Goal: Task Accomplishment & Management: Manage account settings

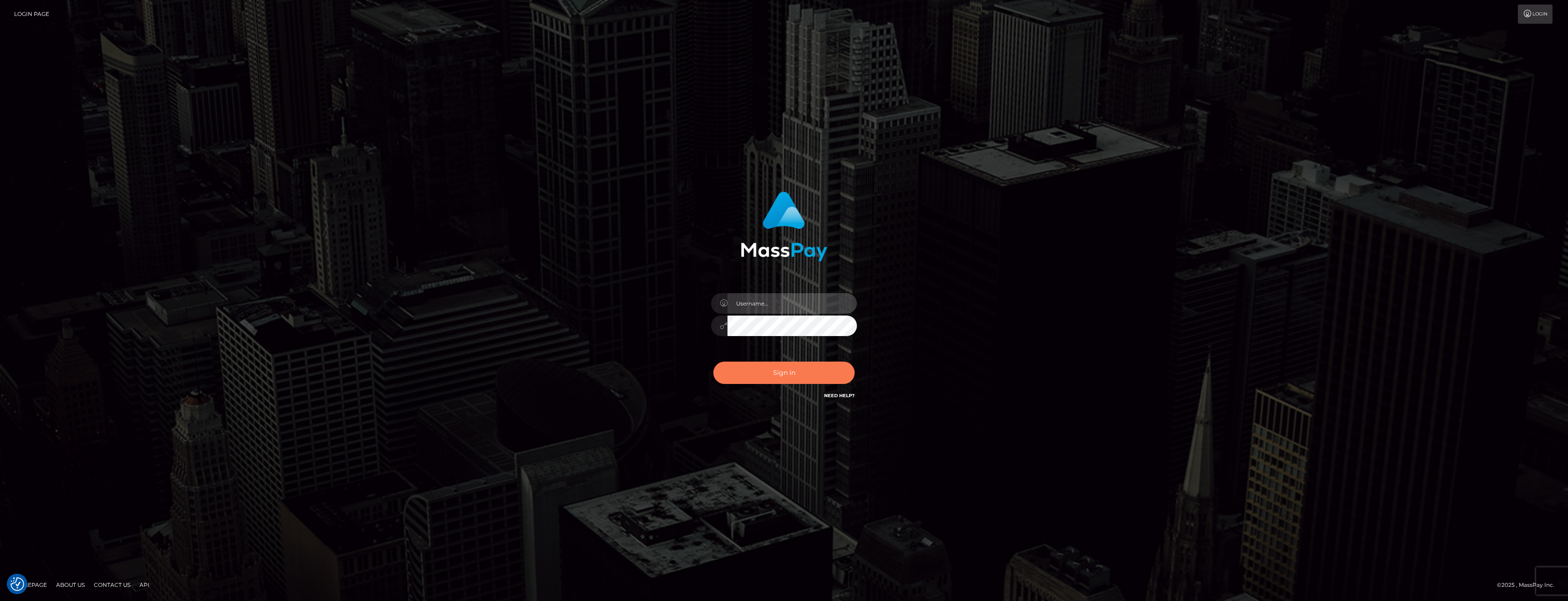
type input "[PERSON_NAME][DOMAIN_NAME]"
click at [774, 379] on button "Sign in" at bounding box center [784, 373] width 141 height 23
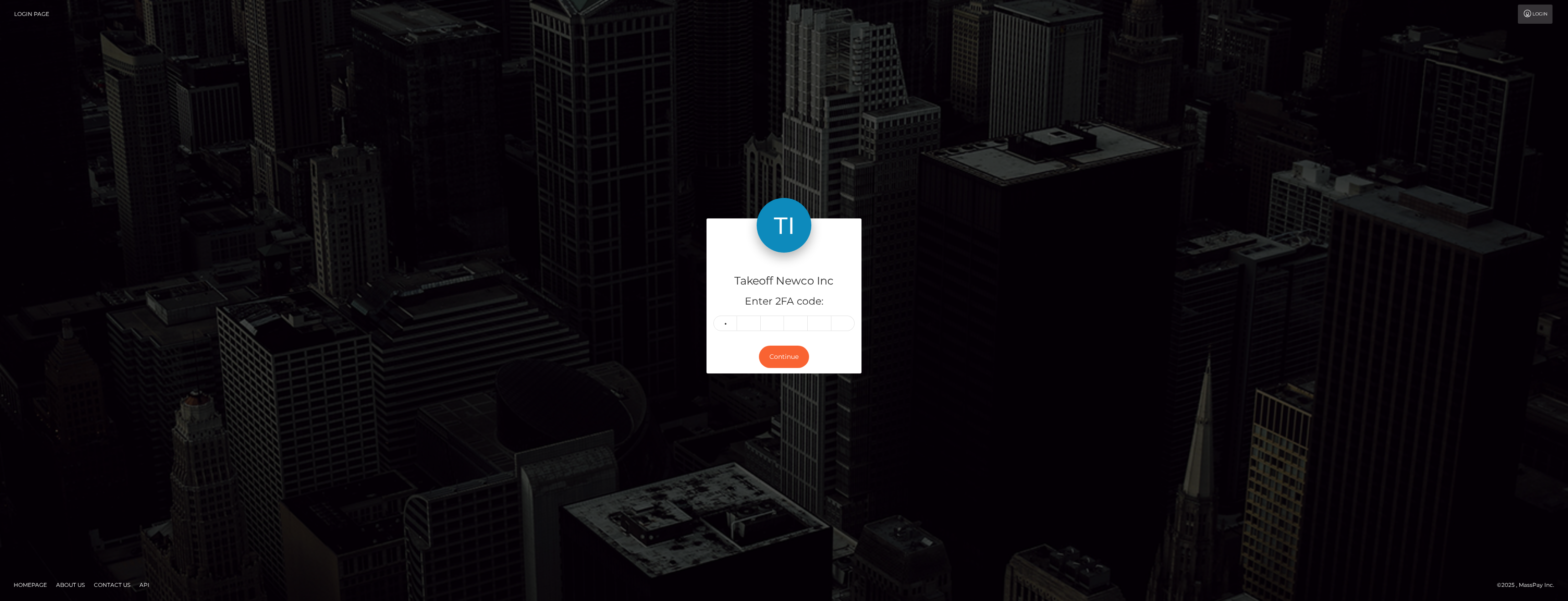
type input "5"
type input "1"
type input "4"
type input "8"
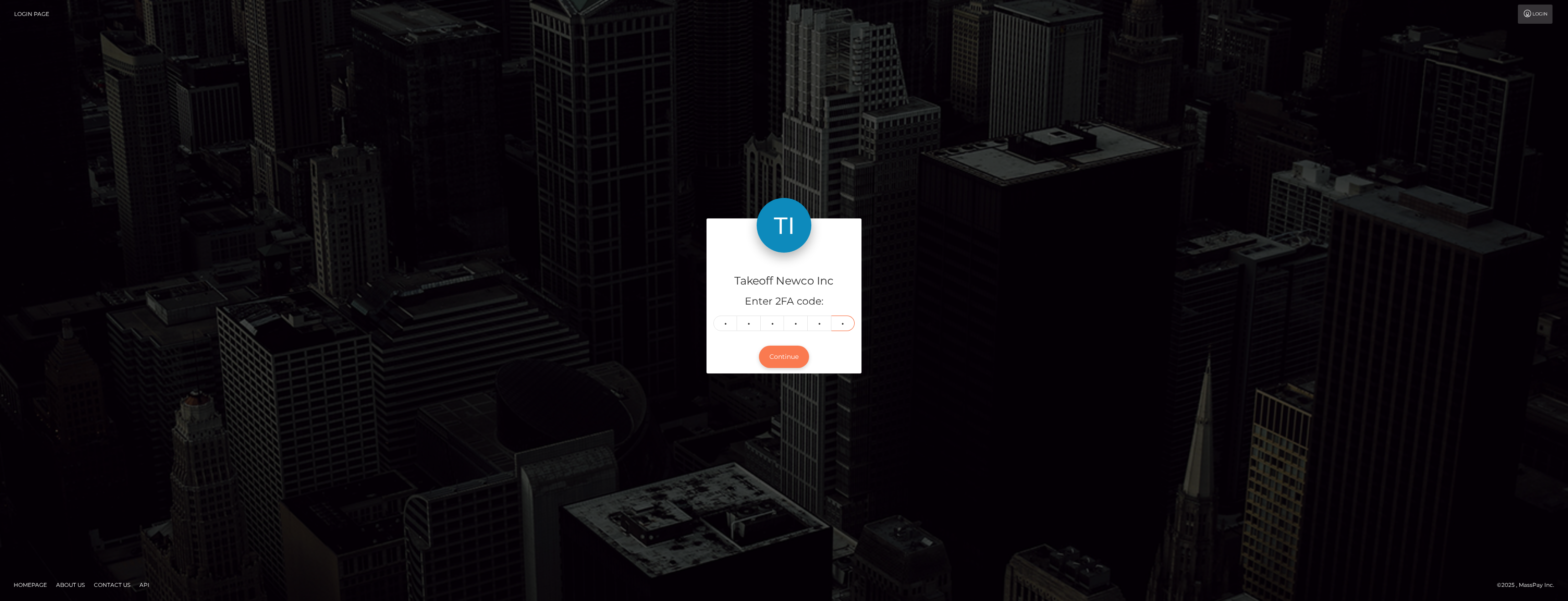
type input "1"
click at [798, 365] on button "Continue" at bounding box center [784, 357] width 50 height 23
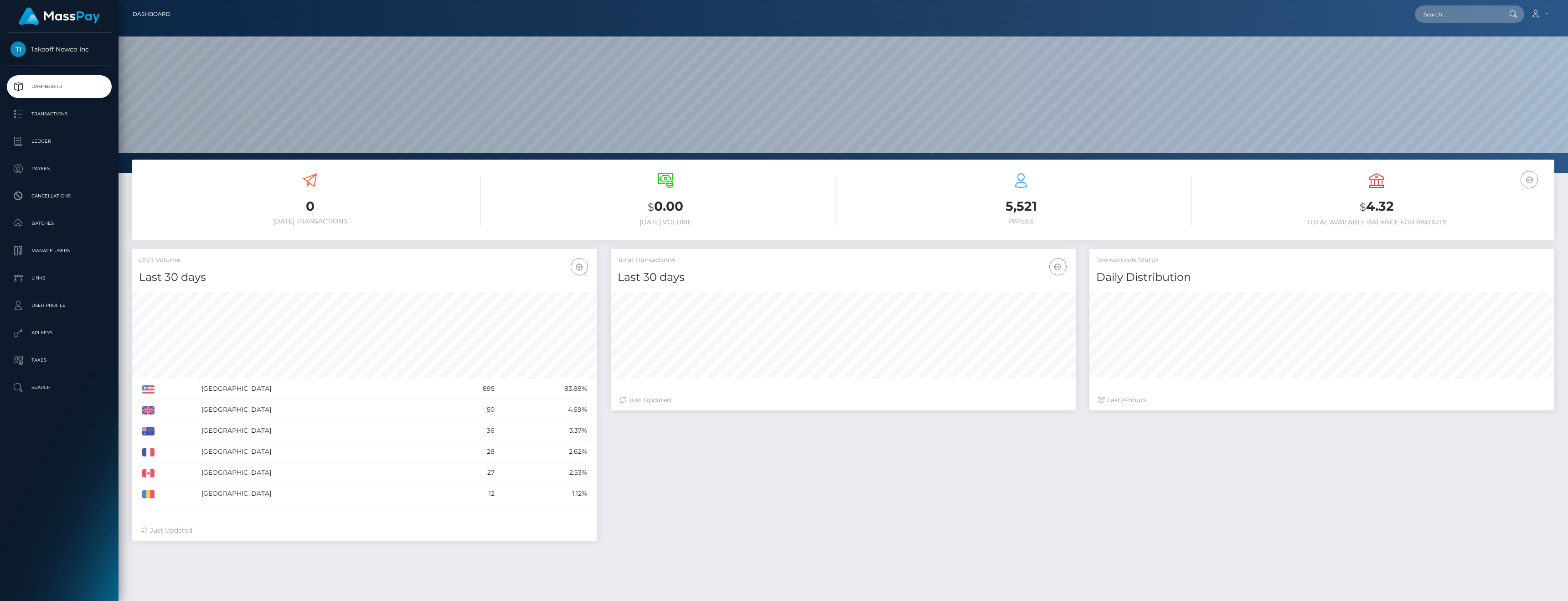
scroll to position [162, 465]
click at [54, 118] on p "Transactions" at bounding box center [59, 114] width 97 height 13
